Goal: Task Accomplishment & Management: Complete application form

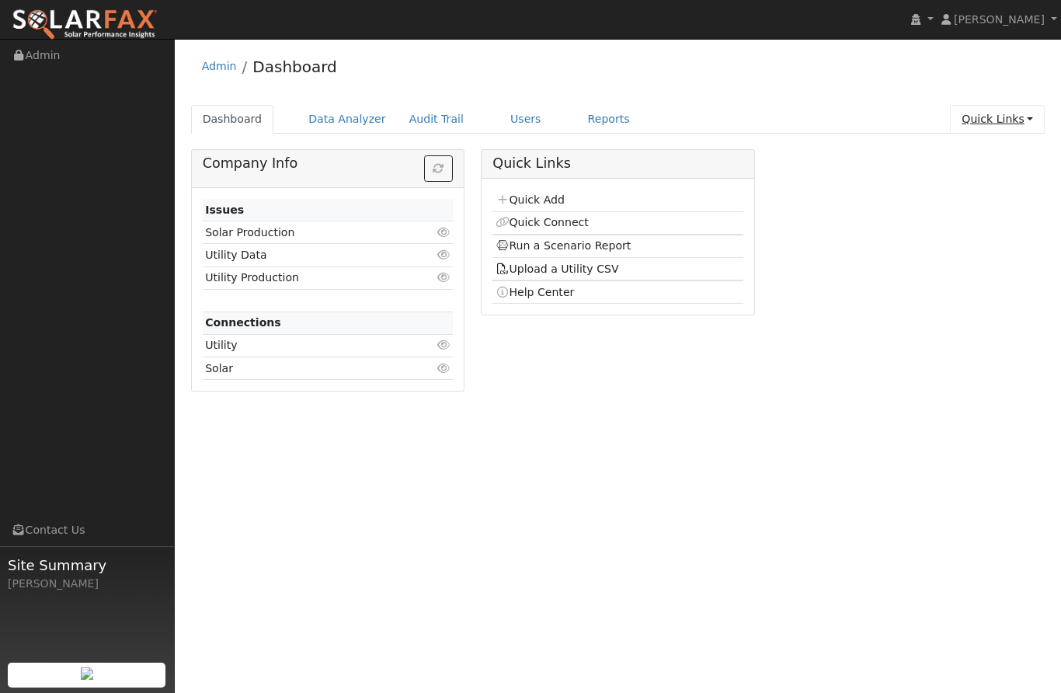
click at [1022, 123] on link "Quick Links" at bounding box center [997, 119] width 95 height 29
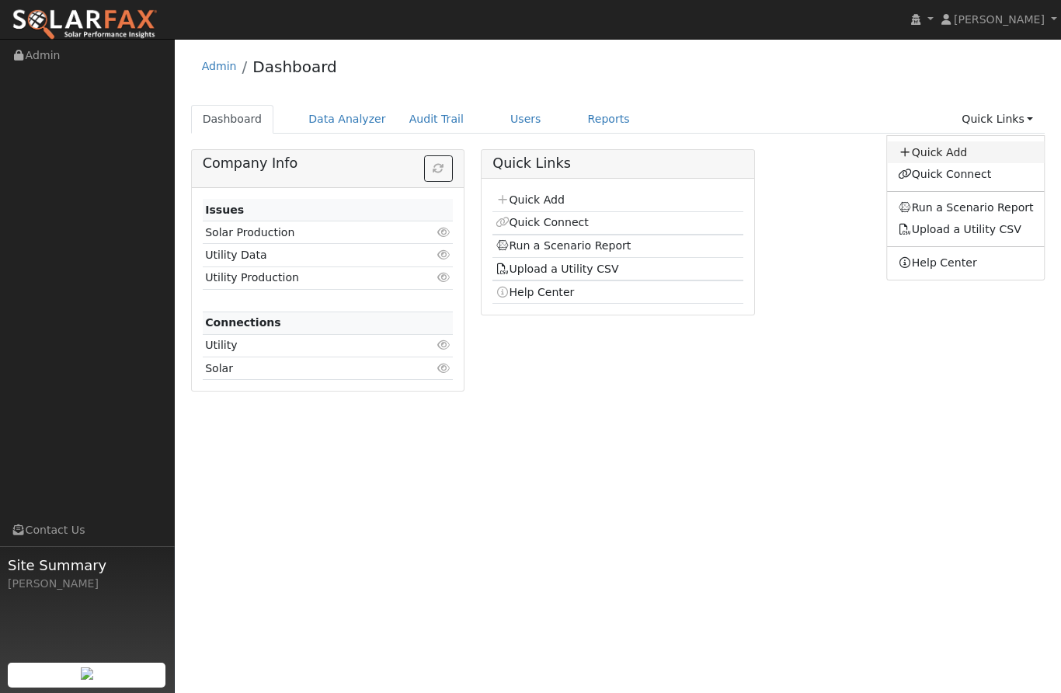
click at [952, 148] on link "Quick Add" at bounding box center [966, 152] width 158 height 22
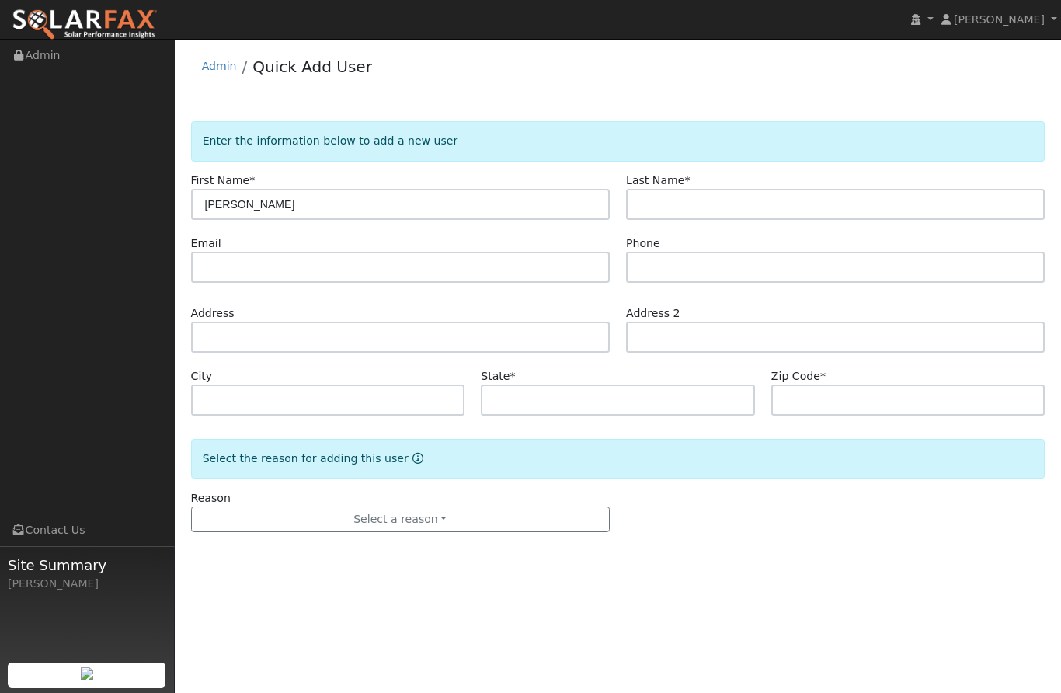
type input "[PERSON_NAME]"
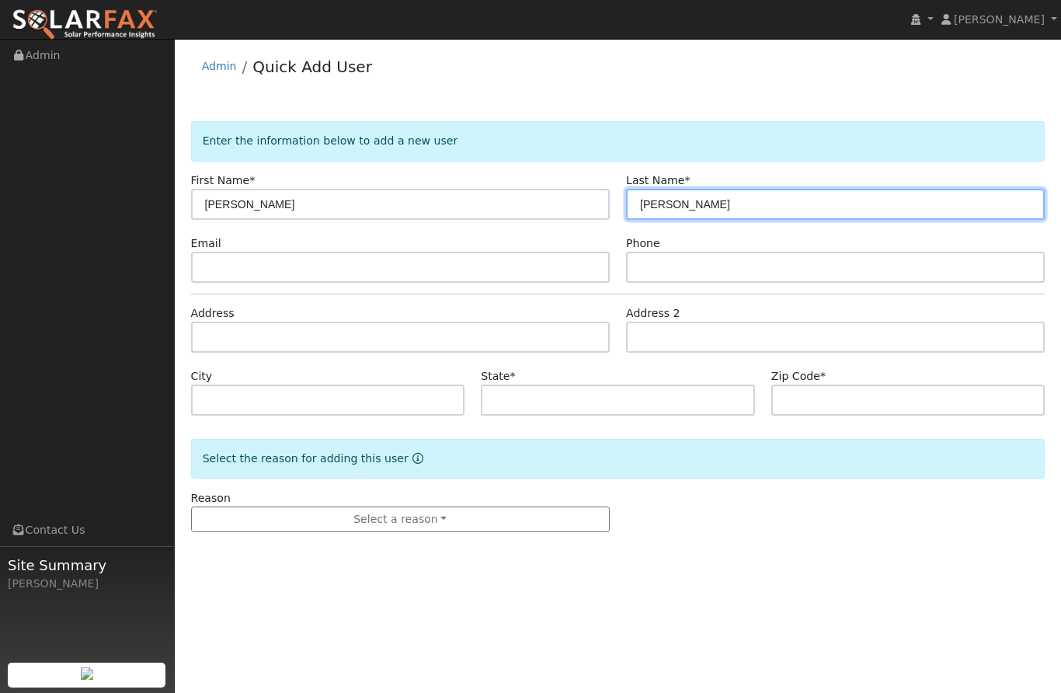
type input "[PERSON_NAME]"
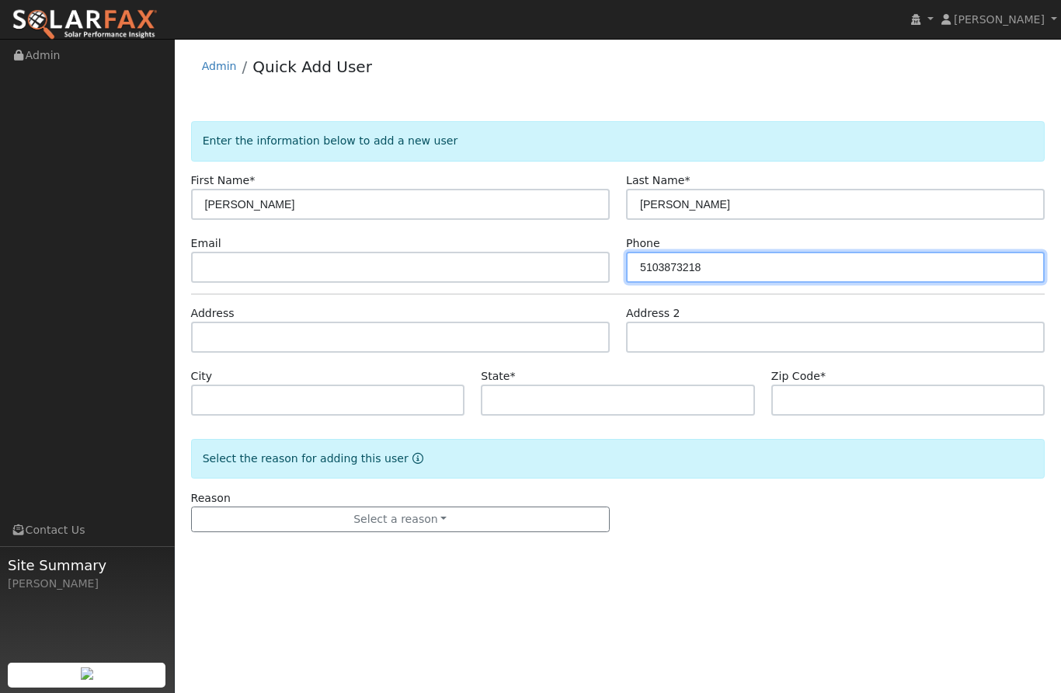
type input "5103873218"
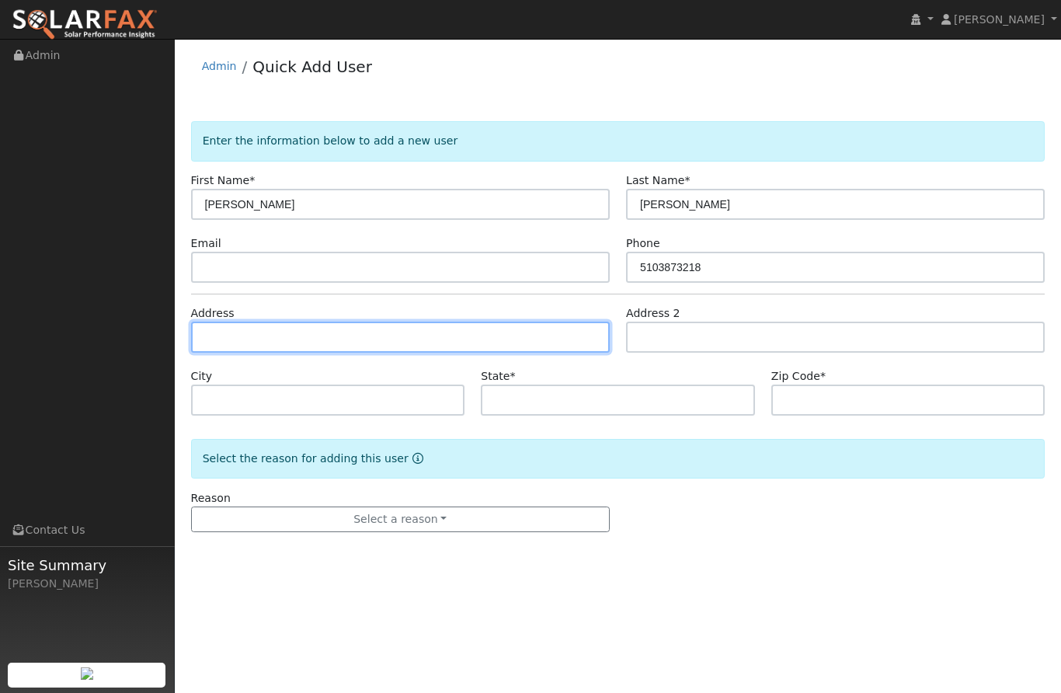
click at [576, 326] on input "text" at bounding box center [400, 337] width 419 height 31
type input "8340 Dover Drive"
type input "Granite Bay"
type input "CA"
type input "95746"
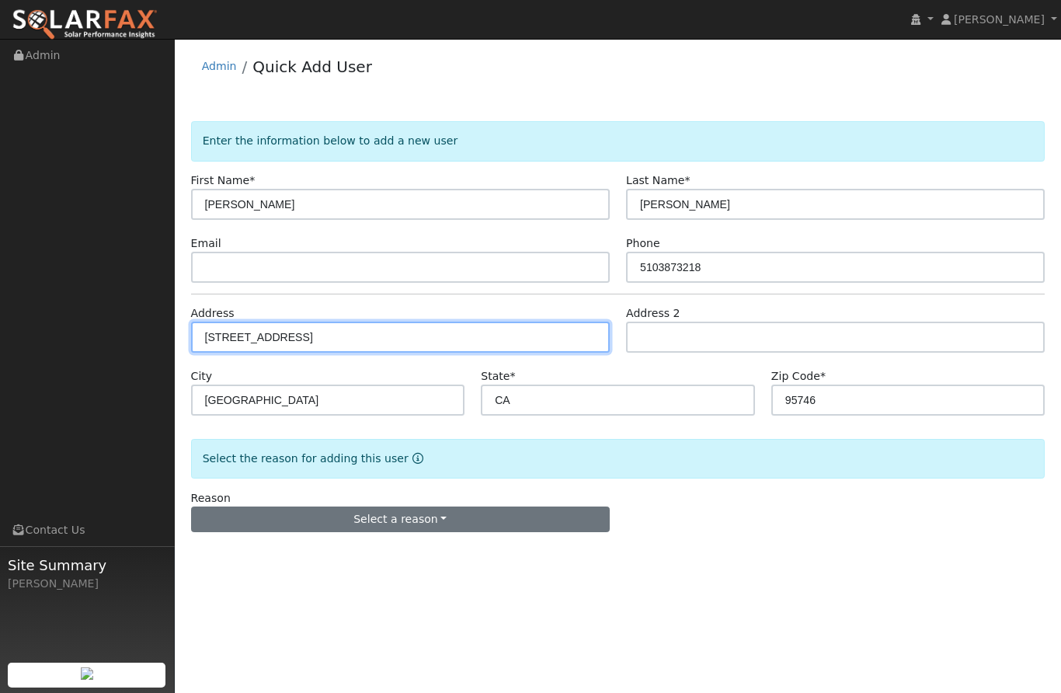
click at [472, 527] on button "Select a reason" at bounding box center [400, 519] width 419 height 26
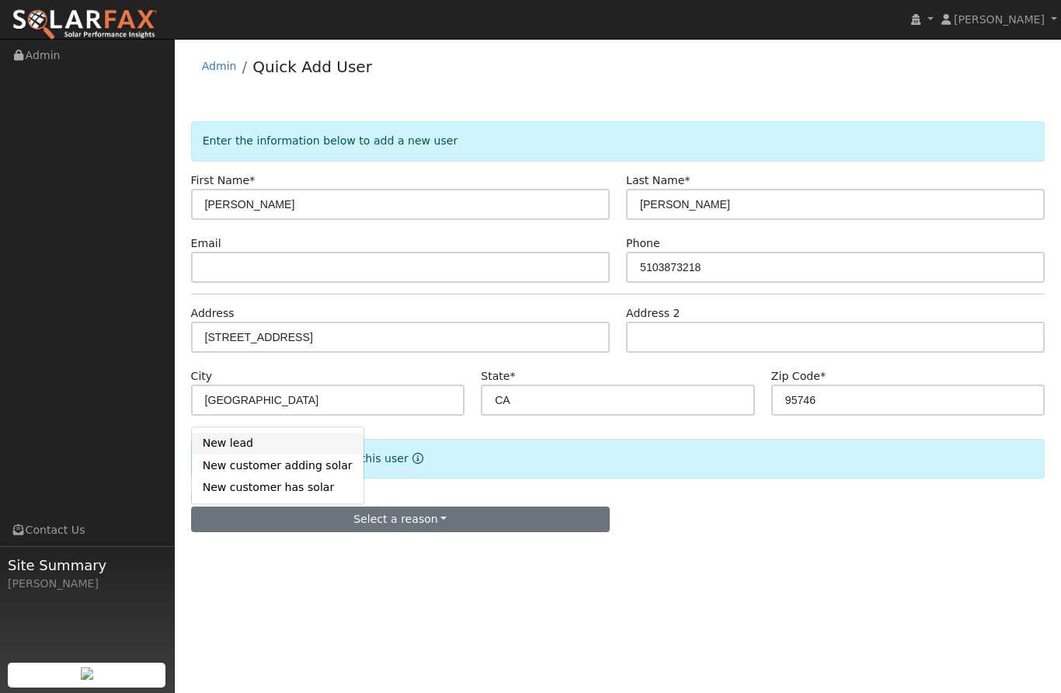
click at [283, 440] on link "New lead" at bounding box center [278, 444] width 172 height 22
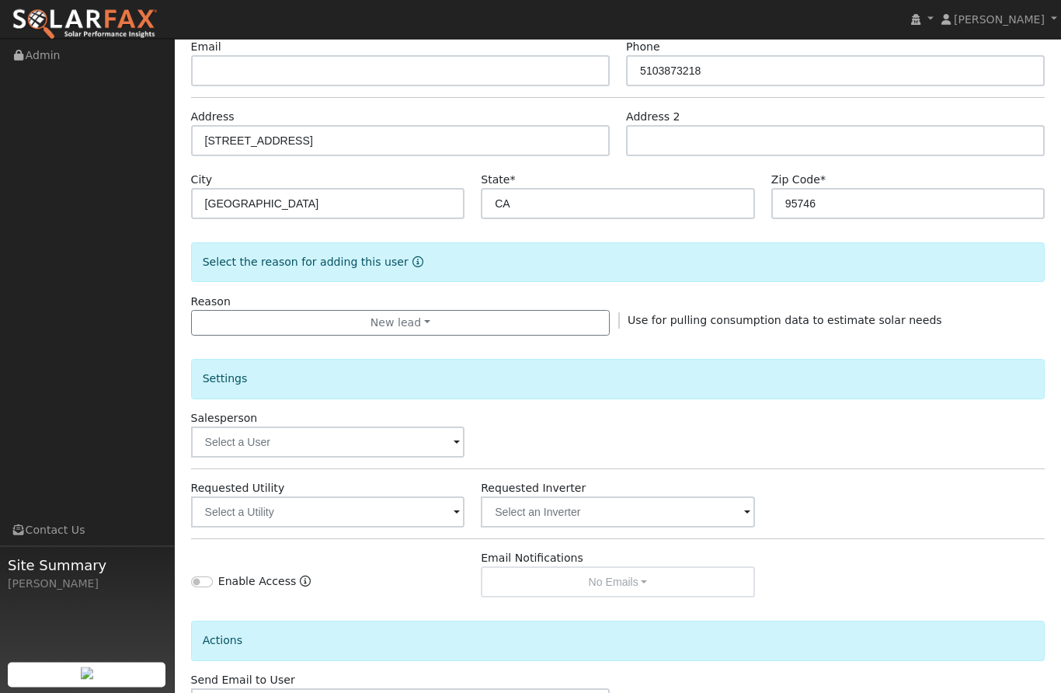
scroll to position [232, 0]
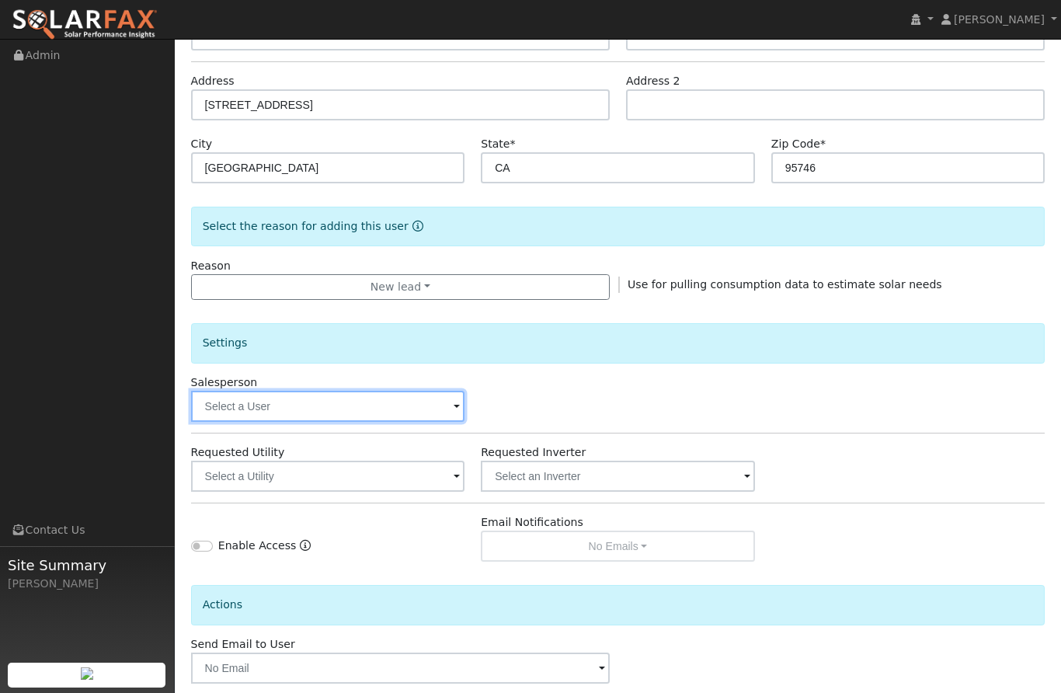
click at [435, 407] on input "text" at bounding box center [328, 406] width 274 height 31
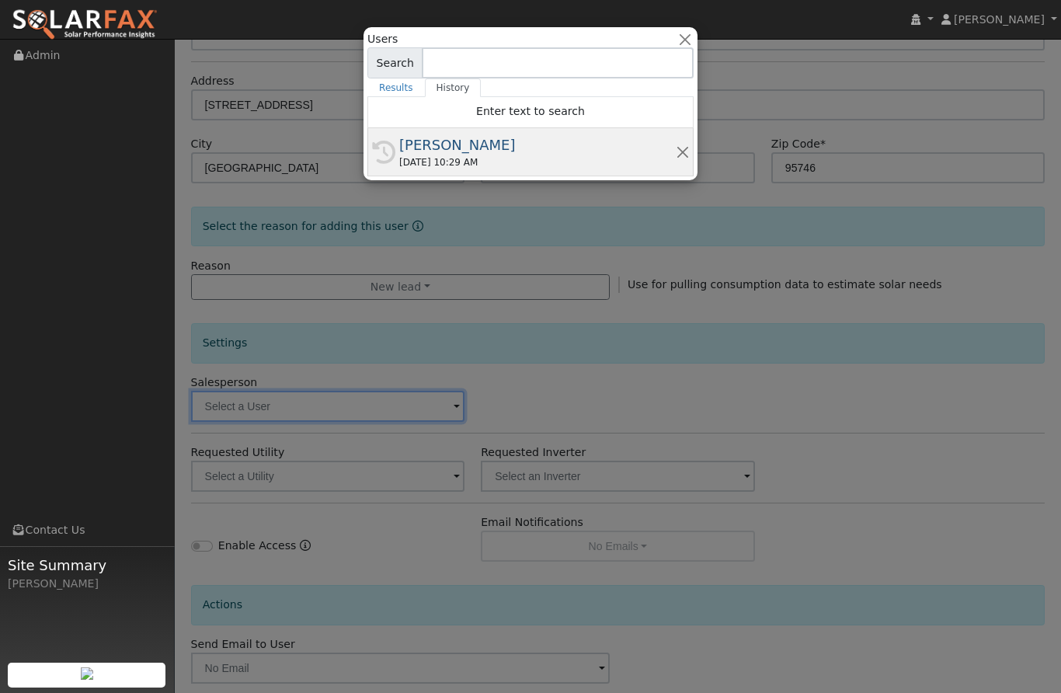
click at [462, 147] on div "[PERSON_NAME]" at bounding box center [537, 144] width 277 height 21
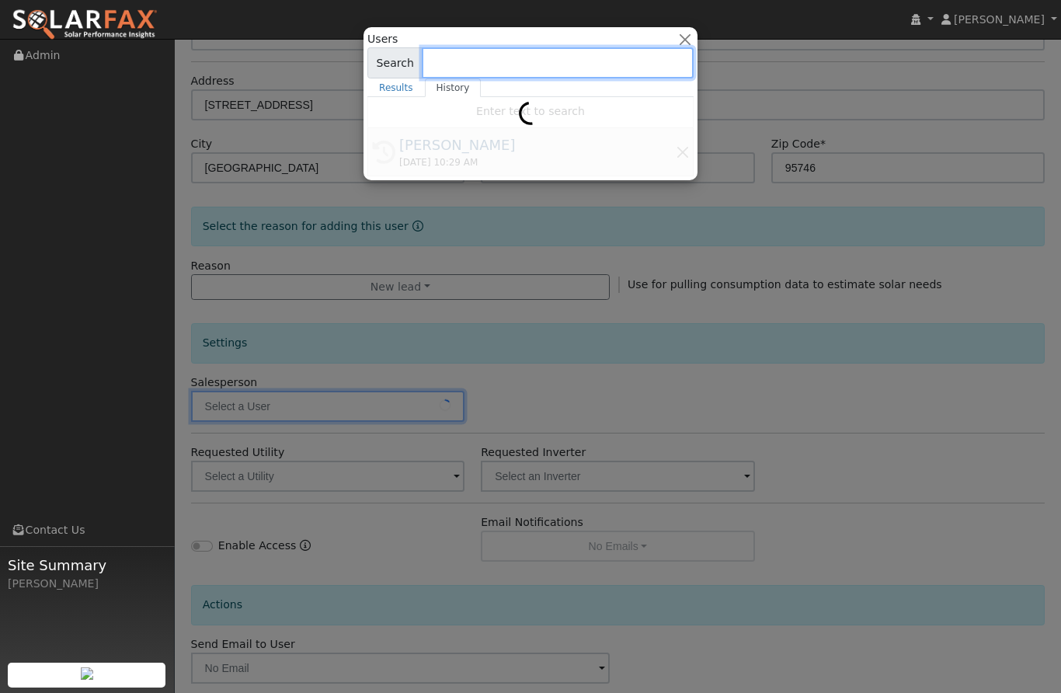
type input "[PERSON_NAME]"
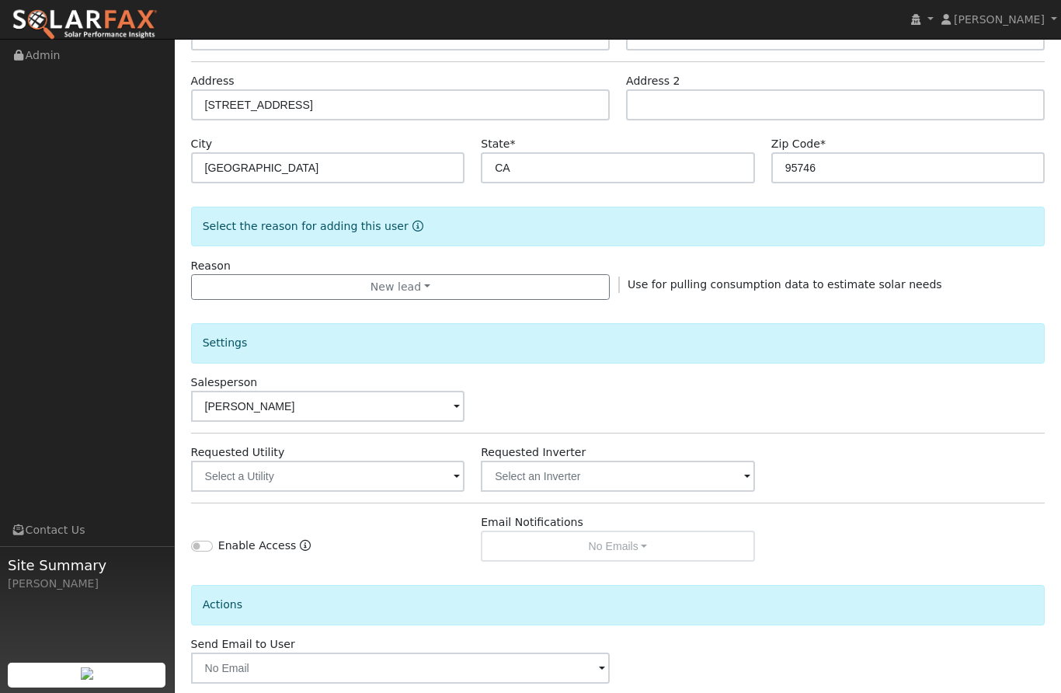
checkbox input "true"
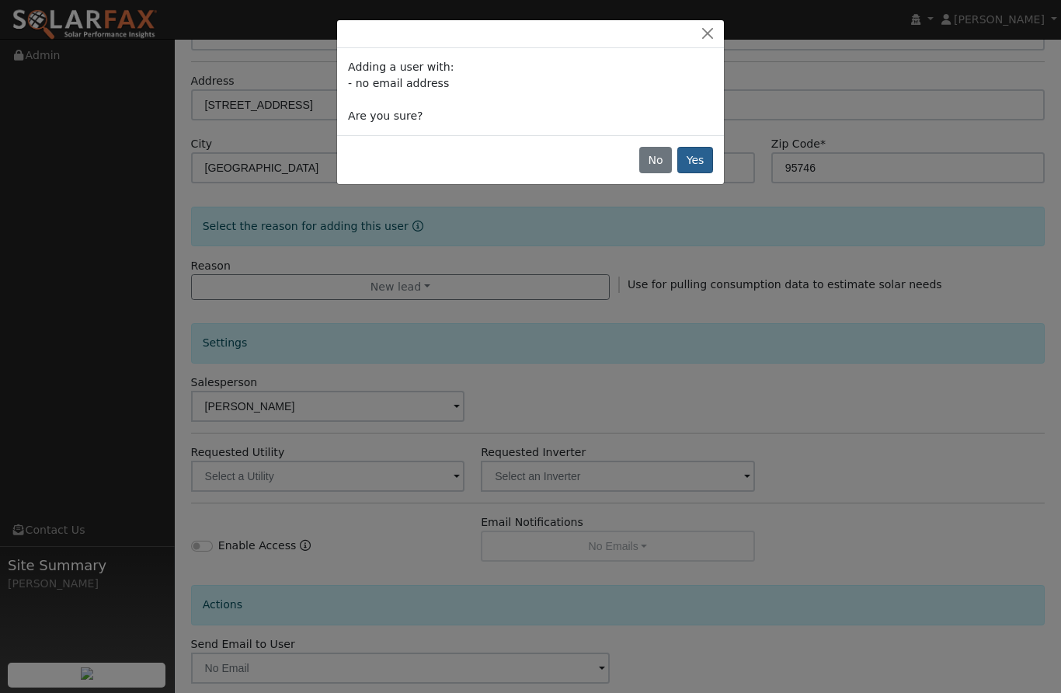
click at [697, 160] on button "Yes" at bounding box center [695, 160] width 36 height 26
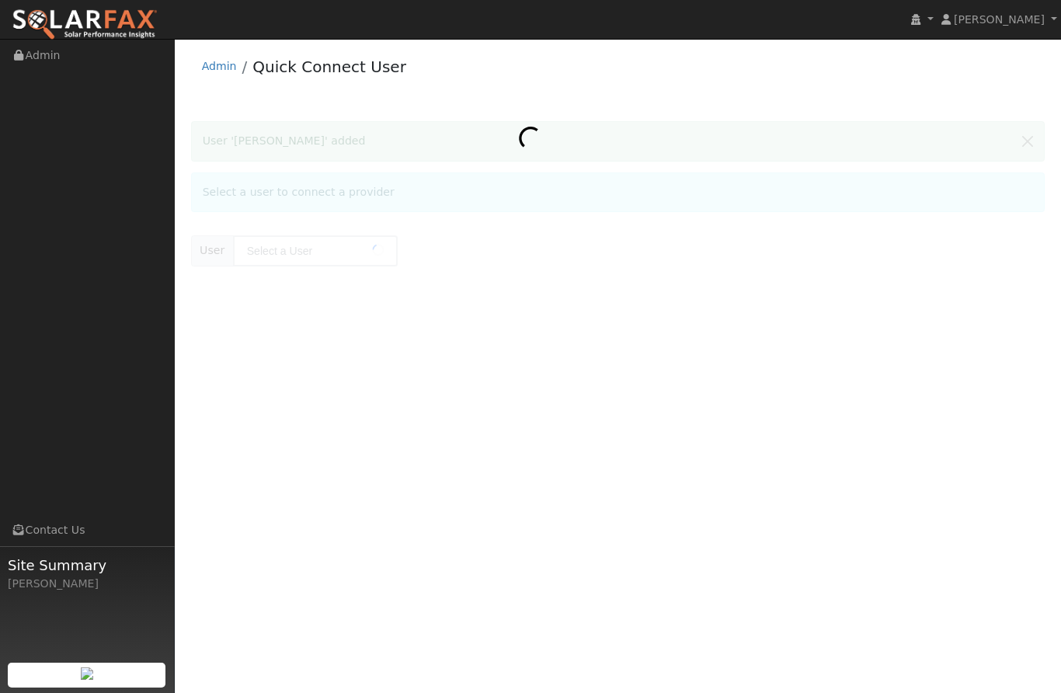
type input "[PERSON_NAME]"
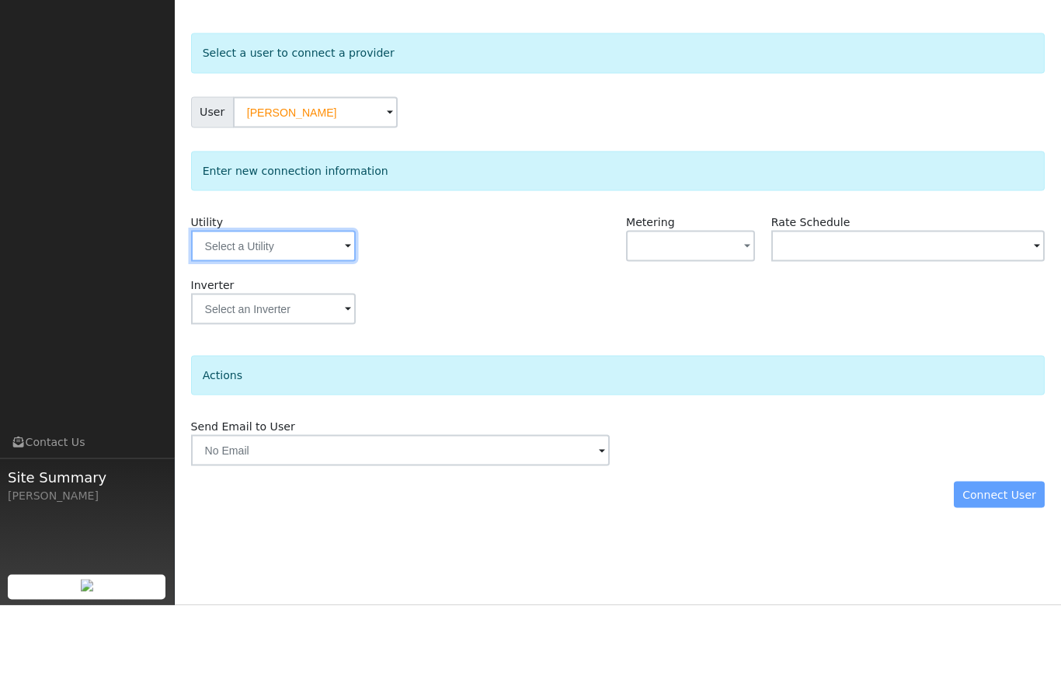
click at [286, 318] on input "text" at bounding box center [273, 333] width 165 height 31
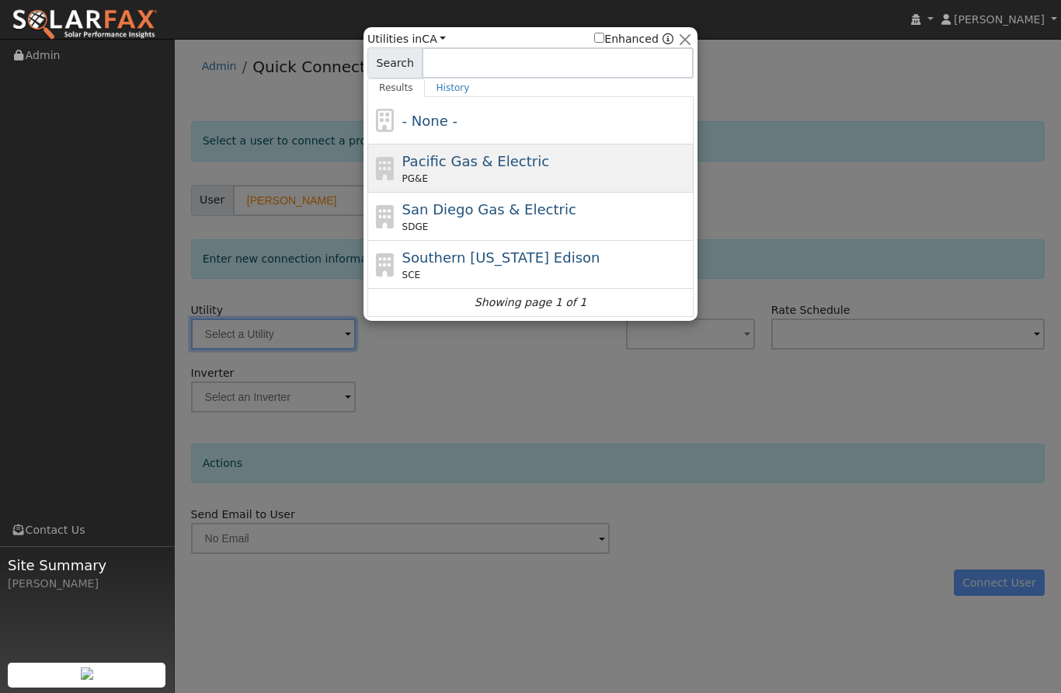
click at [499, 168] on span "Pacific Gas & Electric" at bounding box center [475, 161] width 147 height 16
type input "PG&E"
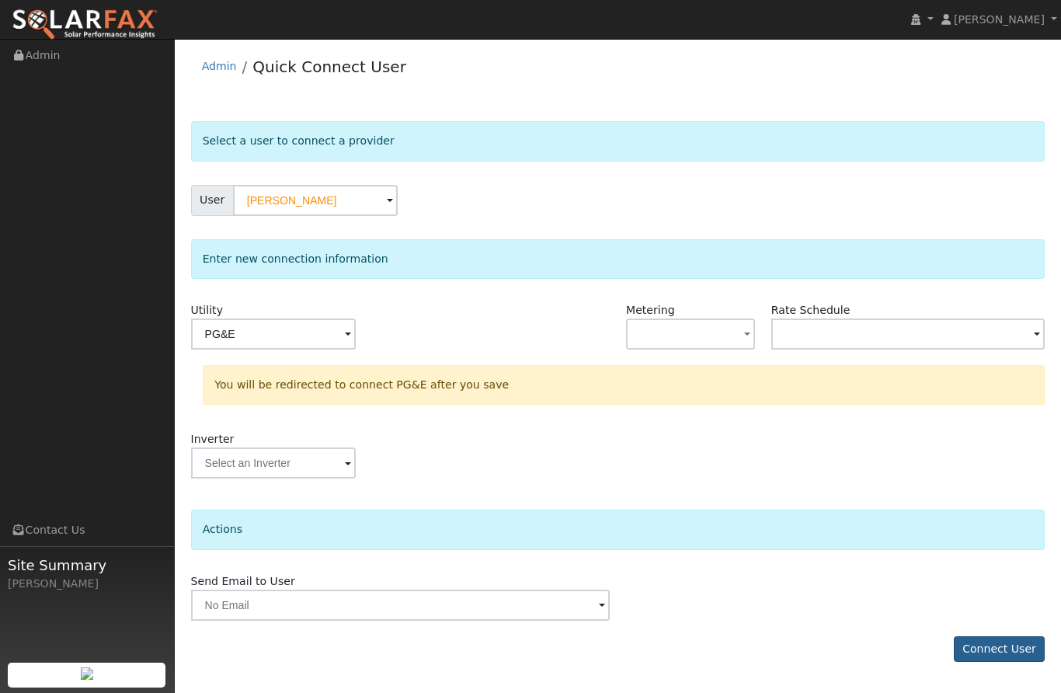
click at [1004, 649] on button "Connect User" at bounding box center [1000, 649] width 92 height 26
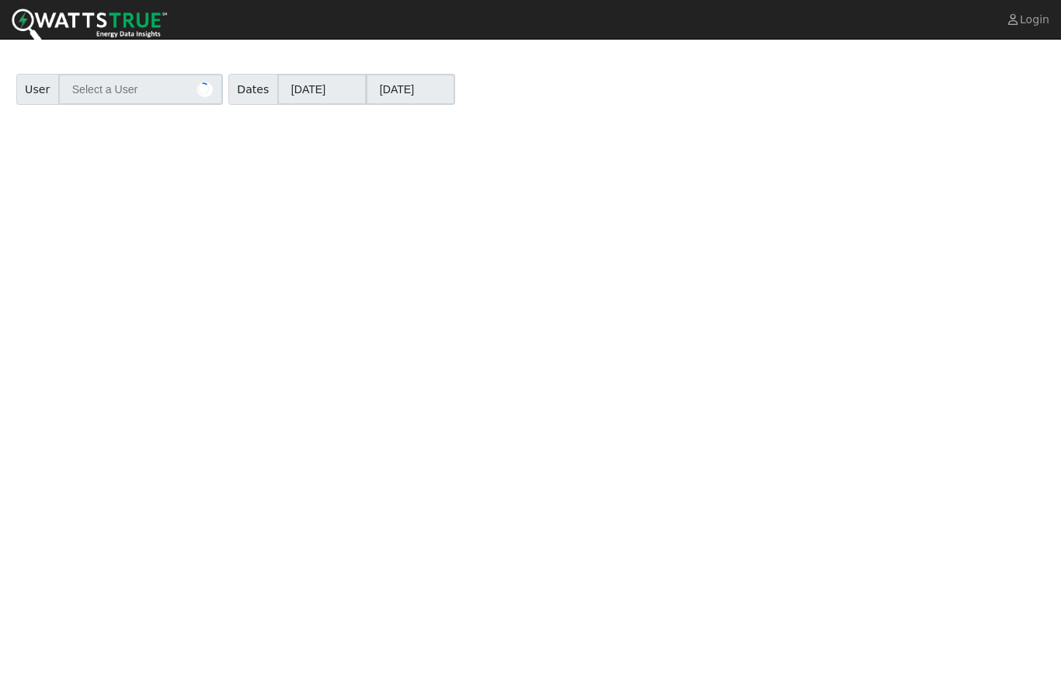
type input "[PERSON_NAME]"
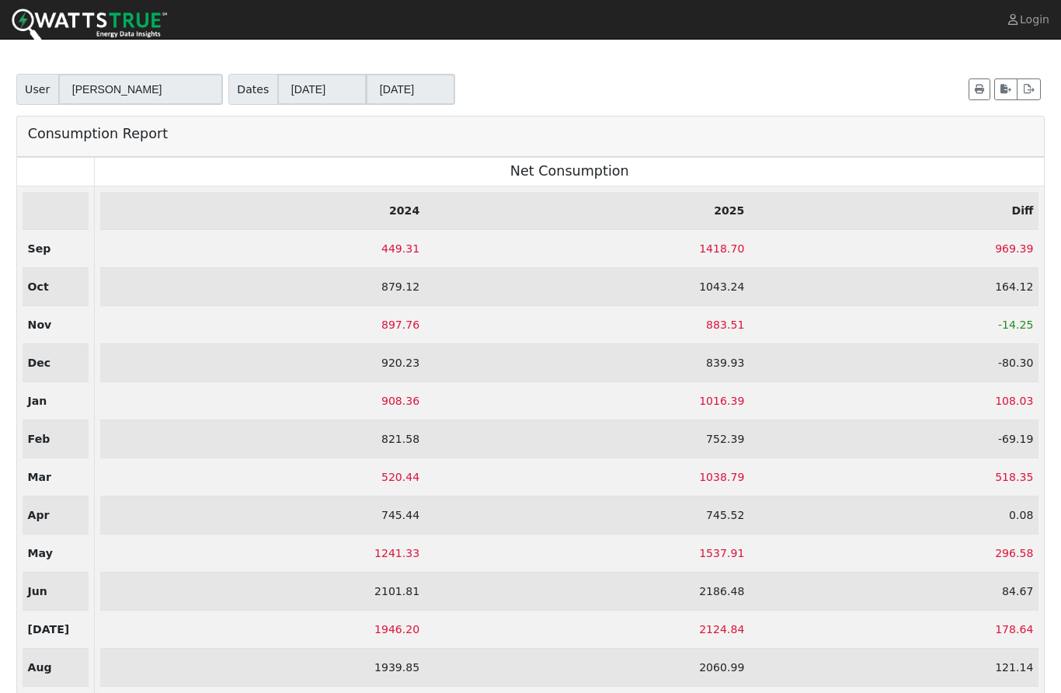
scroll to position [57, 0]
